Goal: Check status

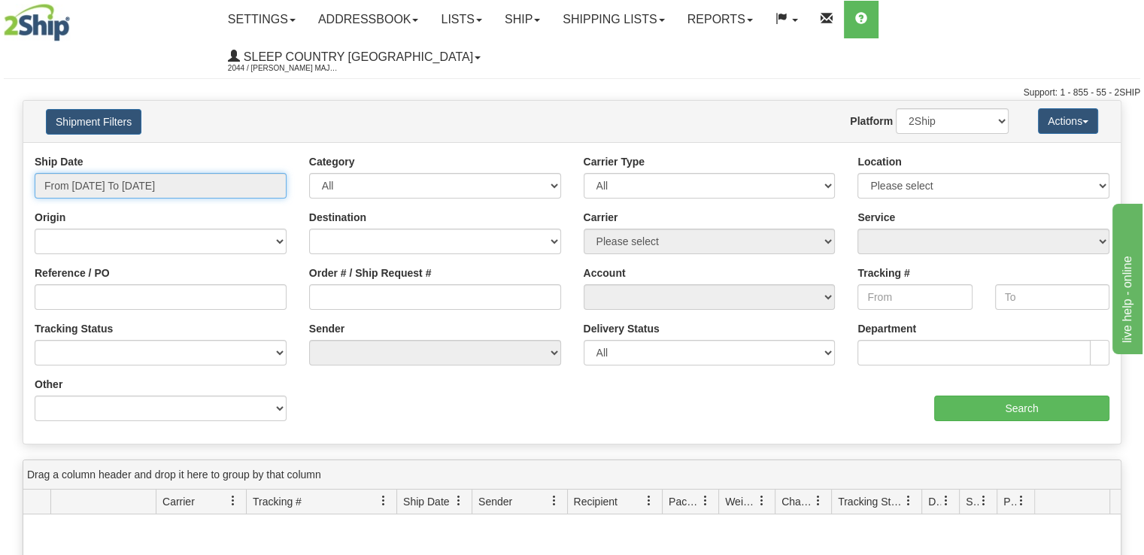
click at [107, 173] on input "From [DATE] To [DATE]" at bounding box center [161, 186] width 252 height 26
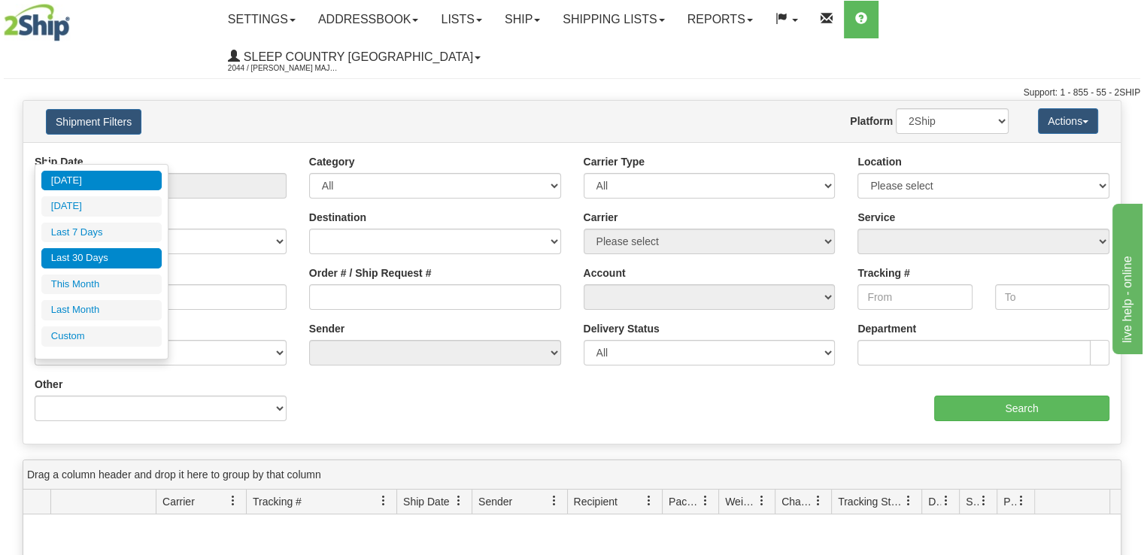
click at [108, 253] on li "Last 30 Days" at bounding box center [101, 258] width 120 height 20
type input "From [DATE] To [DATE]"
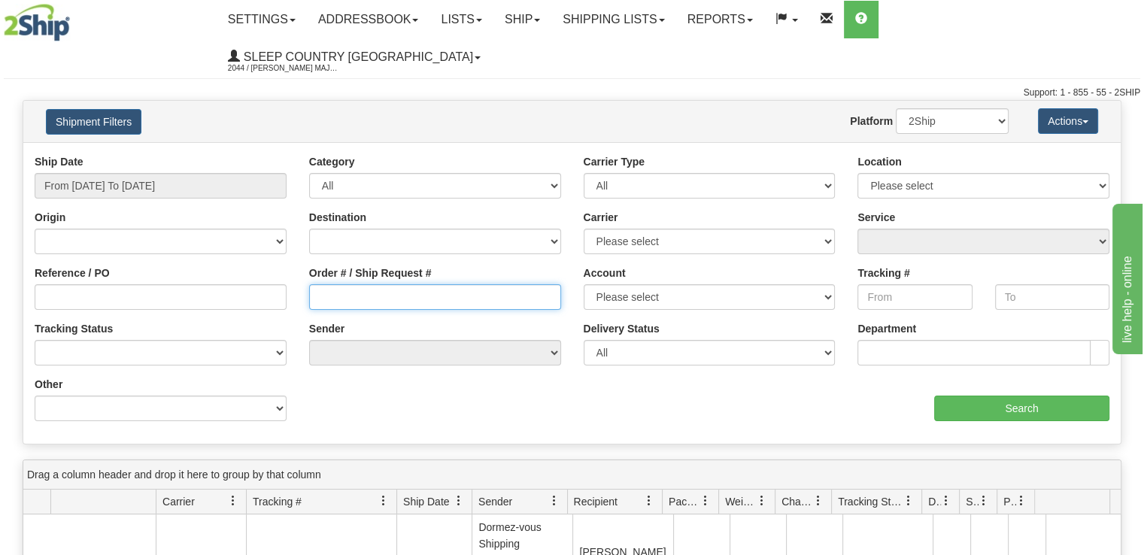
click at [414, 284] on input "Order # / Ship Request #" at bounding box center [435, 297] width 252 height 26
paste input "9007H918605"
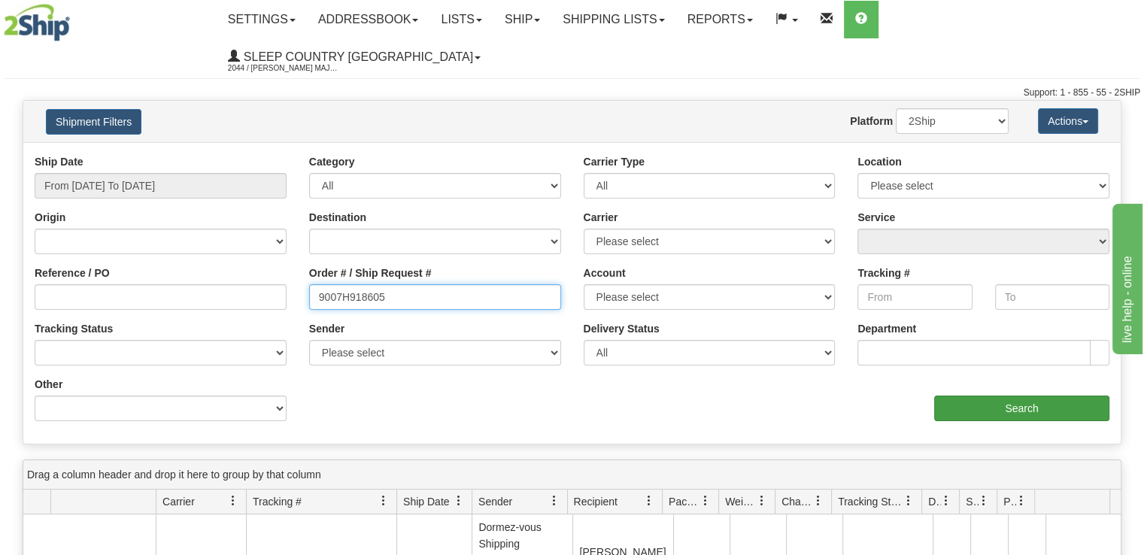
type input "9007H918605"
click at [981, 396] on input "Search" at bounding box center [1021, 409] width 175 height 26
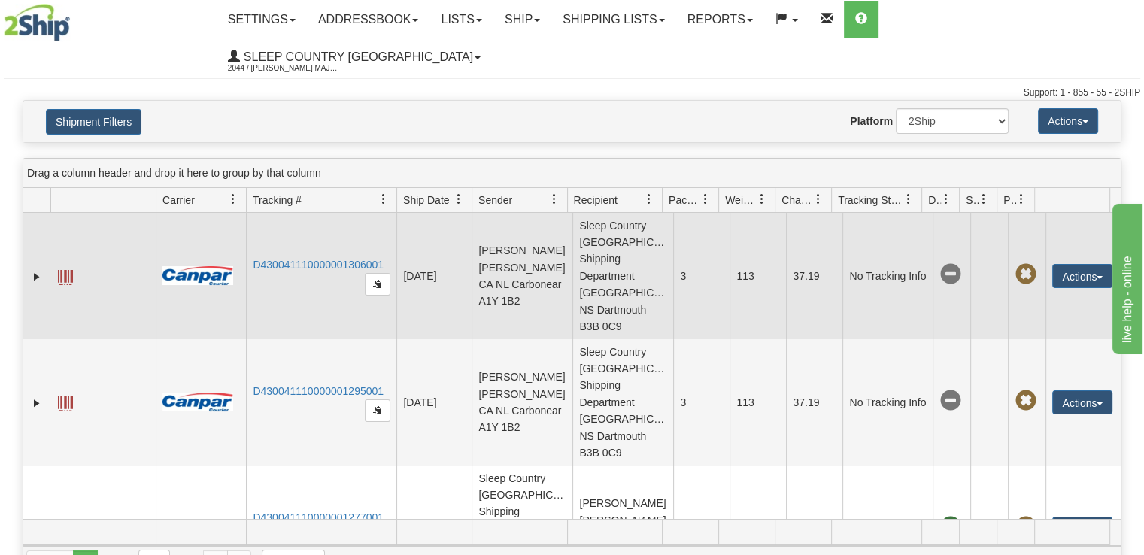
click at [287, 218] on td "D430041110000001306001" at bounding box center [321, 276] width 150 height 126
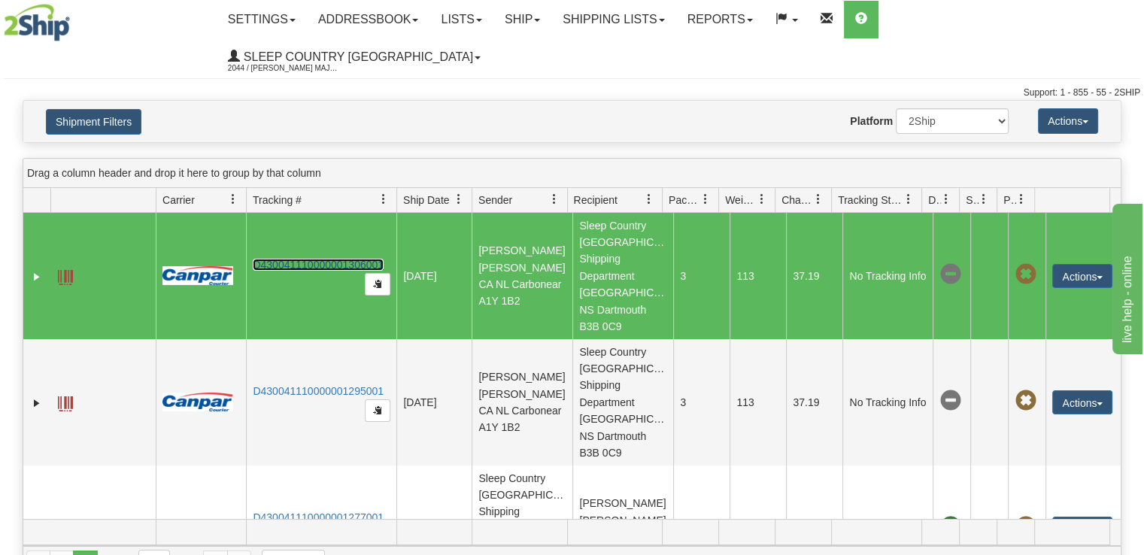
click at [287, 259] on link "D430041110000001306001" at bounding box center [318, 265] width 131 height 12
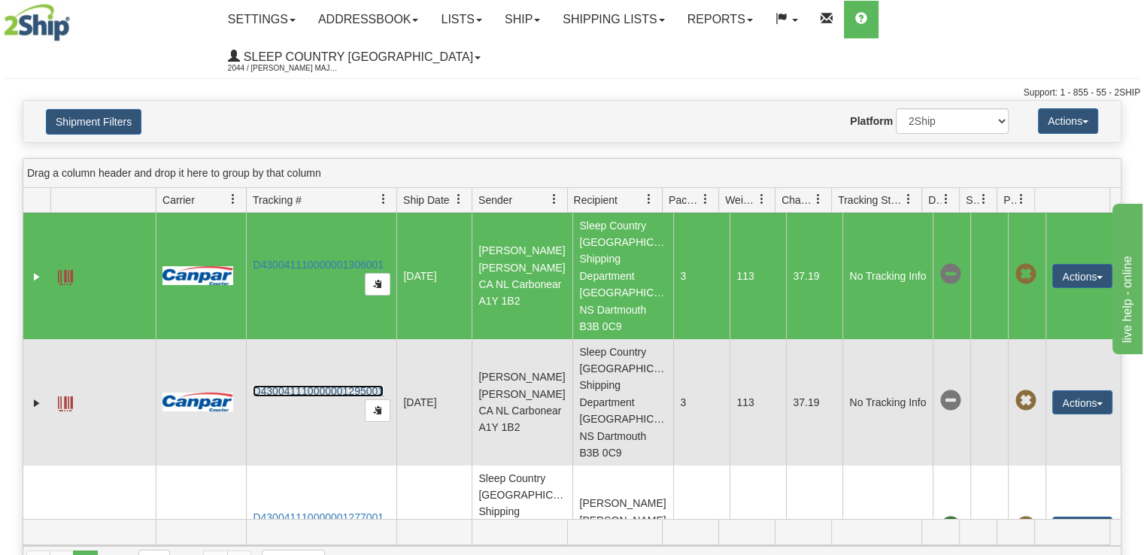
click at [287, 385] on link "D430041110000001295001" at bounding box center [318, 391] width 131 height 12
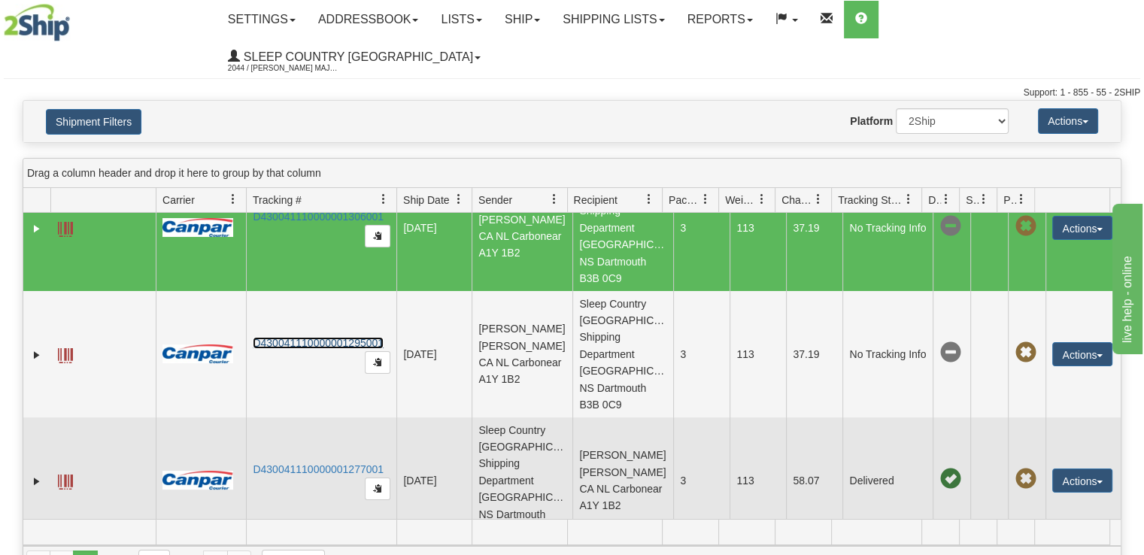
scroll to position [72, 0]
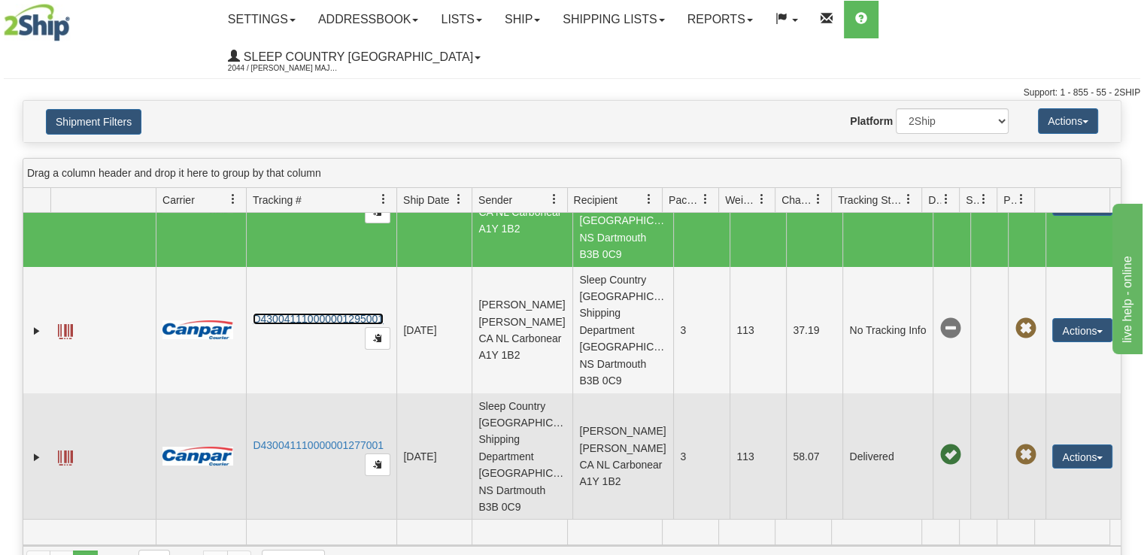
click at [315, 401] on td "D430041110000001277001" at bounding box center [321, 456] width 150 height 126
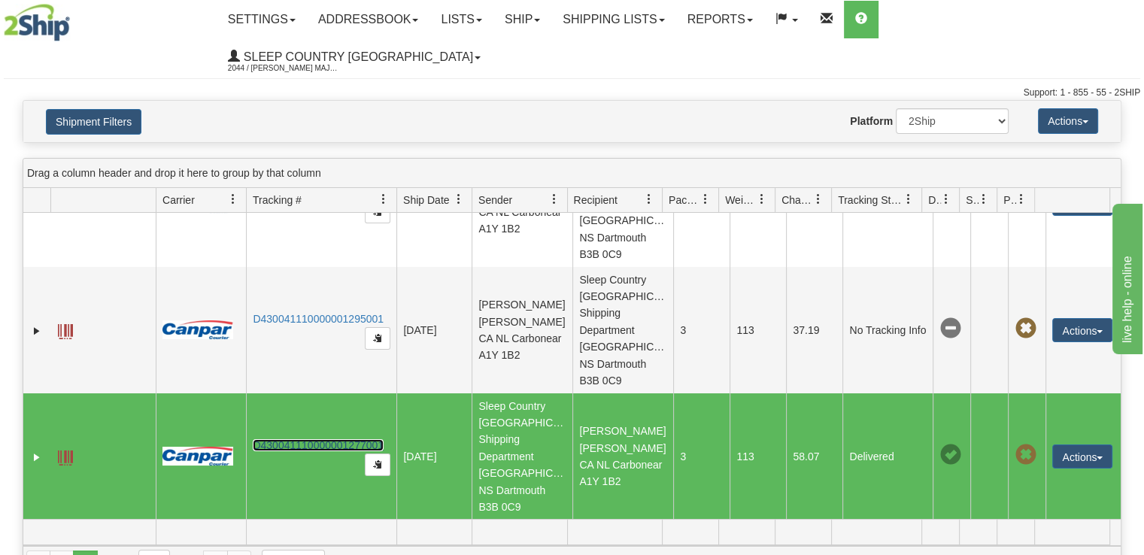
click at [315, 439] on link "D430041110000001277001" at bounding box center [318, 445] width 131 height 12
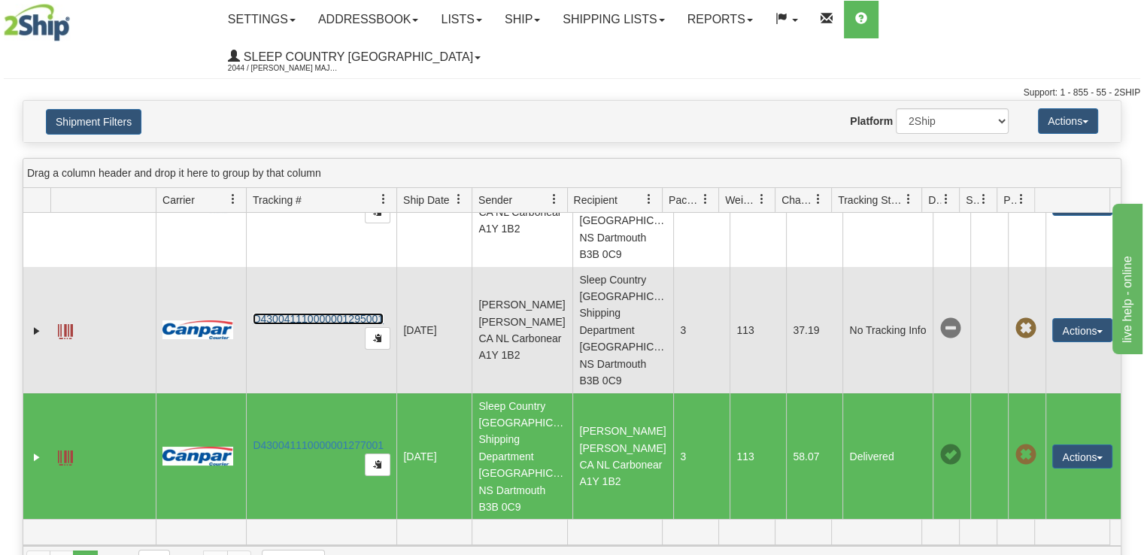
click at [290, 313] on link "D430041110000001295001" at bounding box center [318, 319] width 131 height 12
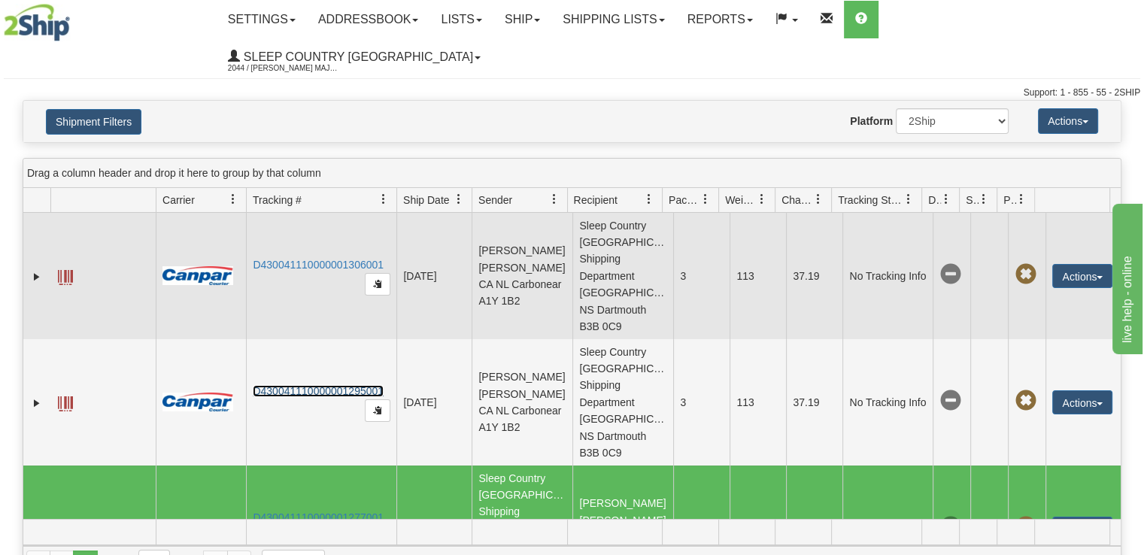
scroll to position [0, 0]
click at [309, 259] on link "D430041110000001306001" at bounding box center [318, 265] width 131 height 12
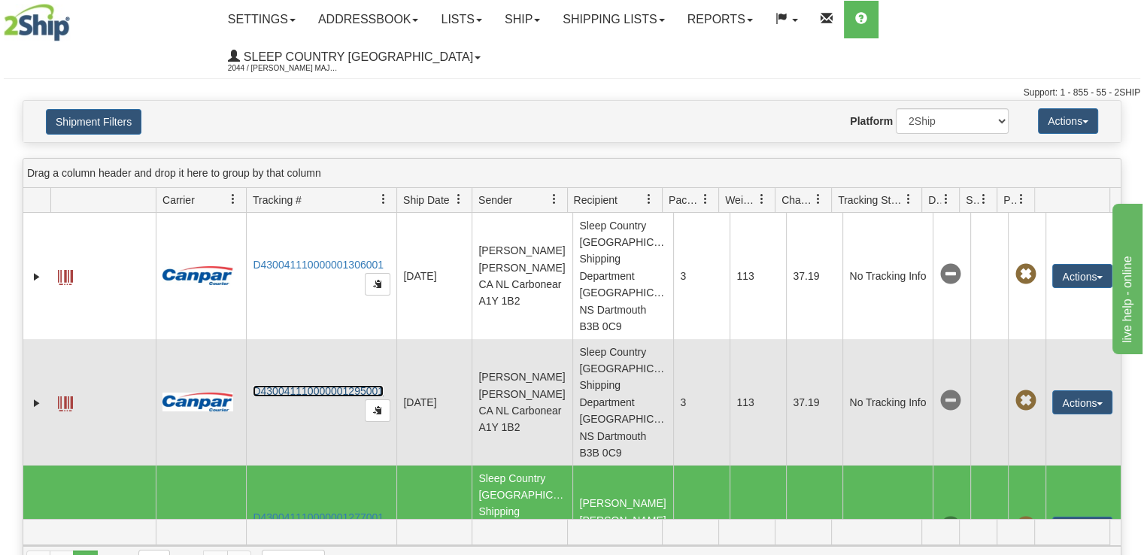
click at [305, 385] on link "D430041110000001295001" at bounding box center [318, 391] width 131 height 12
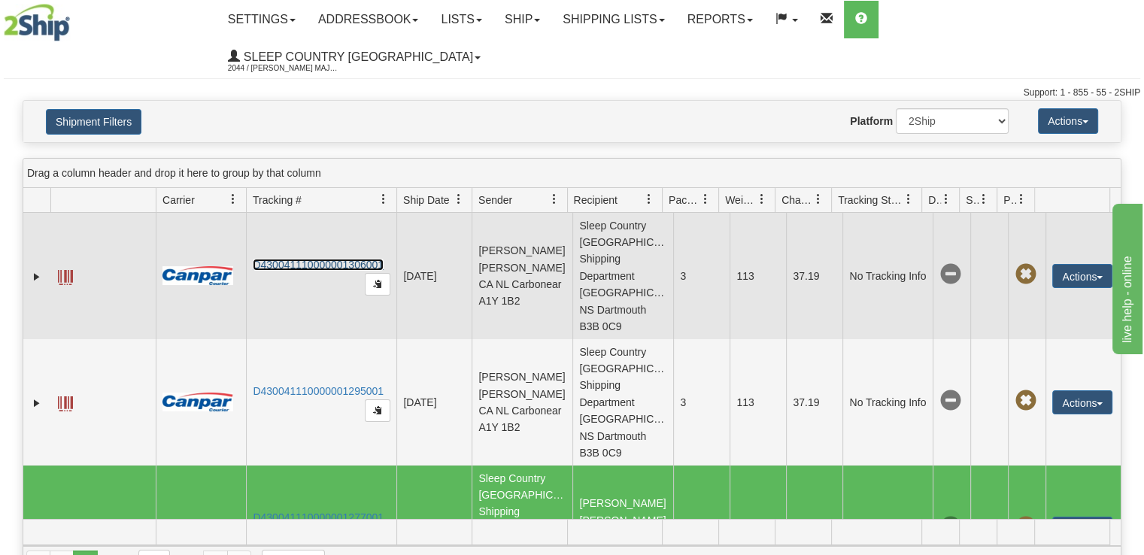
click at [334, 259] on link "D430041110000001306001" at bounding box center [318, 265] width 131 height 12
